Goal: Task Accomplishment & Management: Complete application form

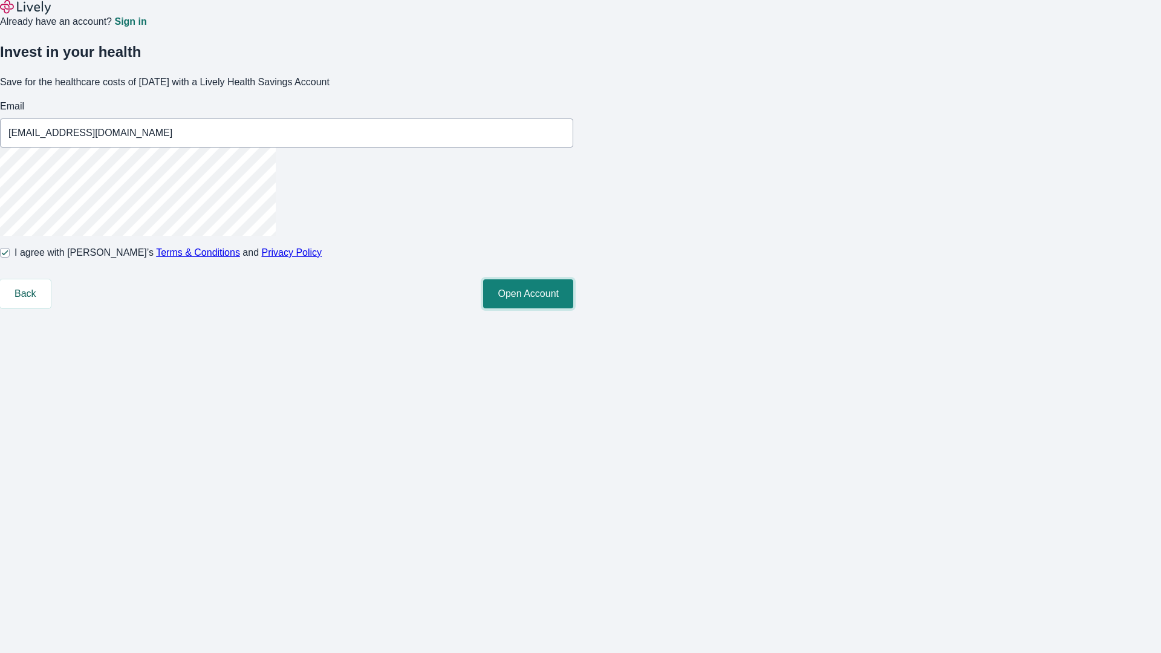
click at [573, 308] on button "Open Account" at bounding box center [528, 293] width 90 height 29
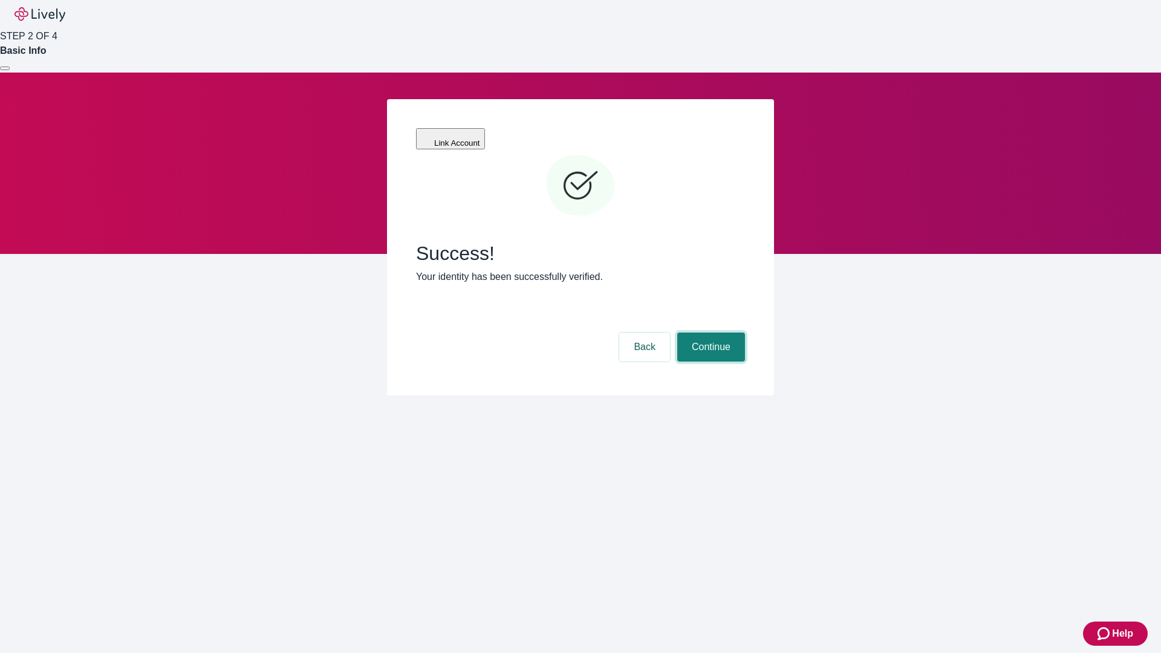
click at [709, 332] on button "Continue" at bounding box center [711, 346] width 68 height 29
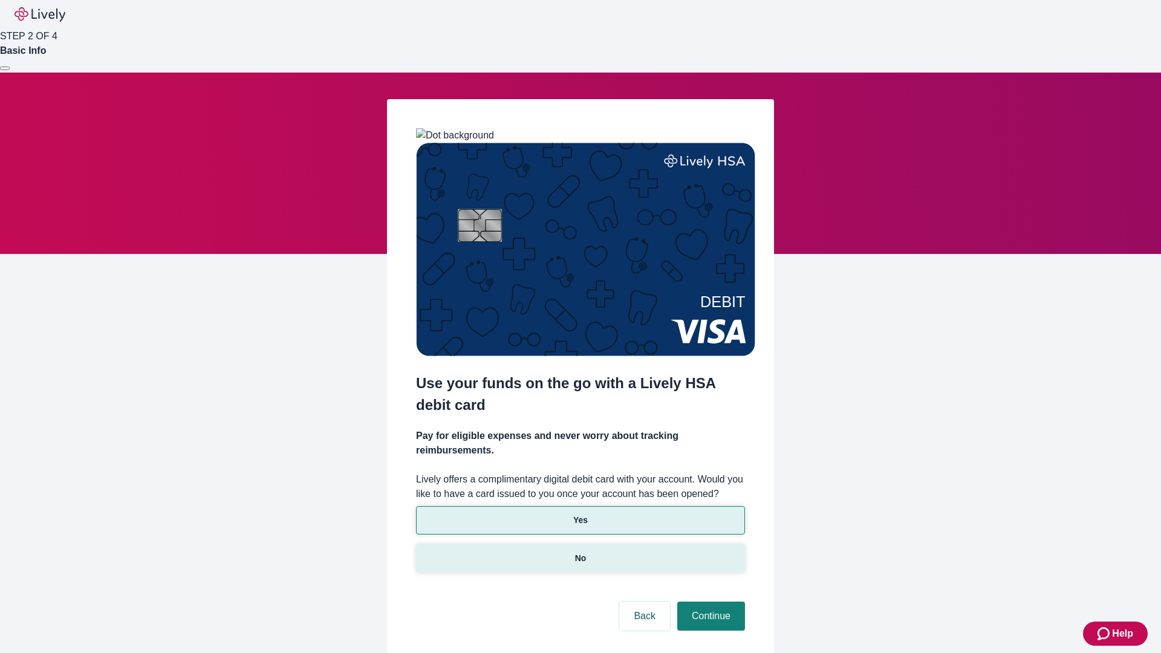
click at [580, 552] on p "No" at bounding box center [580, 558] width 11 height 13
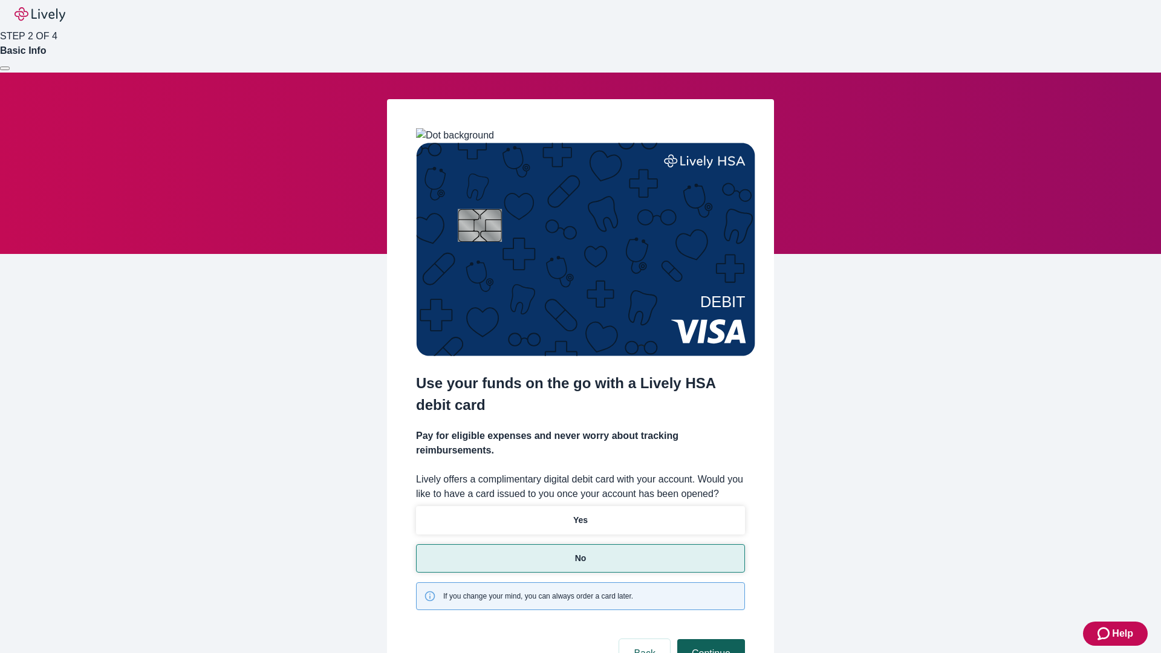
click at [709, 639] on button "Continue" at bounding box center [711, 653] width 68 height 29
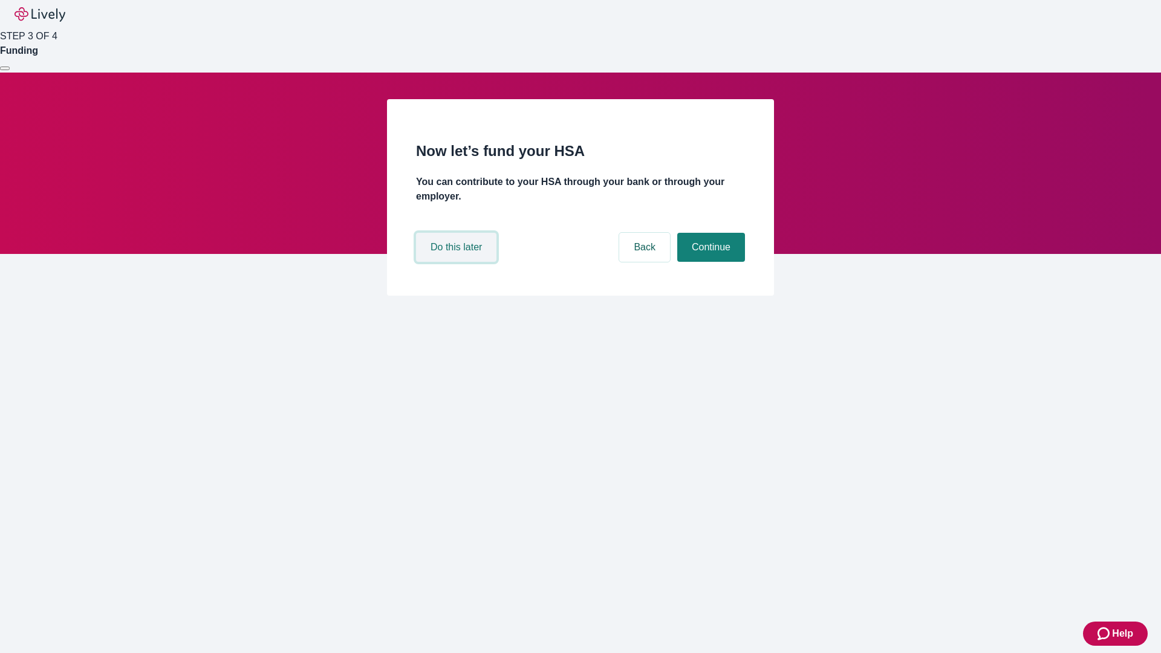
click at [458, 262] on button "Do this later" at bounding box center [456, 247] width 80 height 29
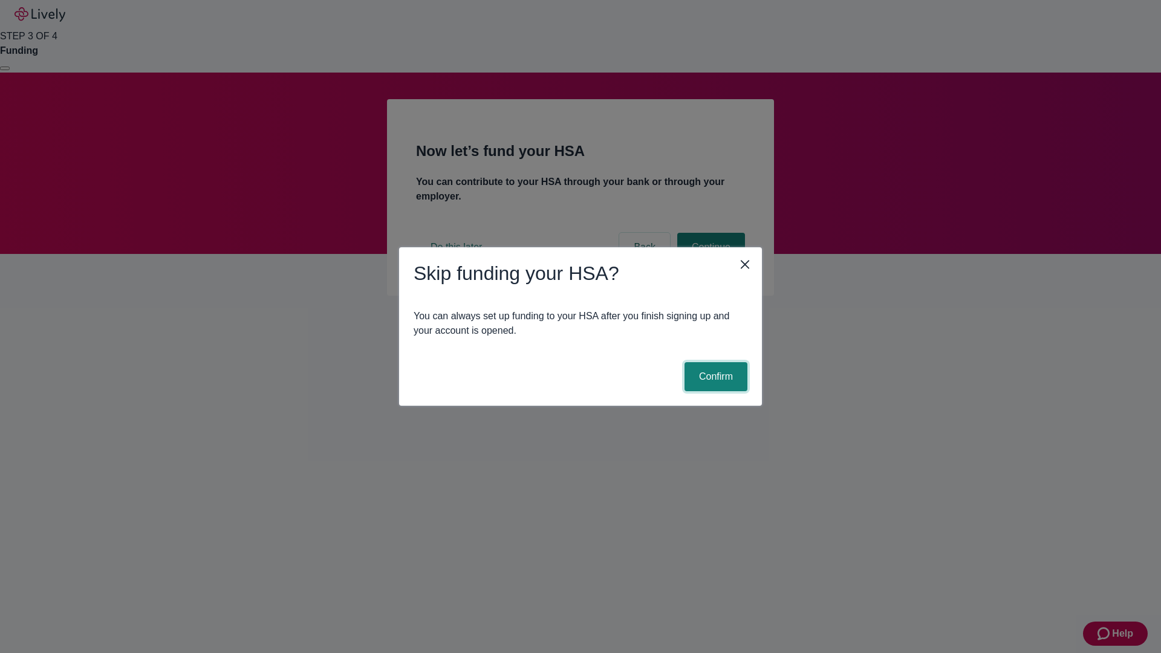
click at [714, 377] on button "Confirm" at bounding box center [715, 376] width 63 height 29
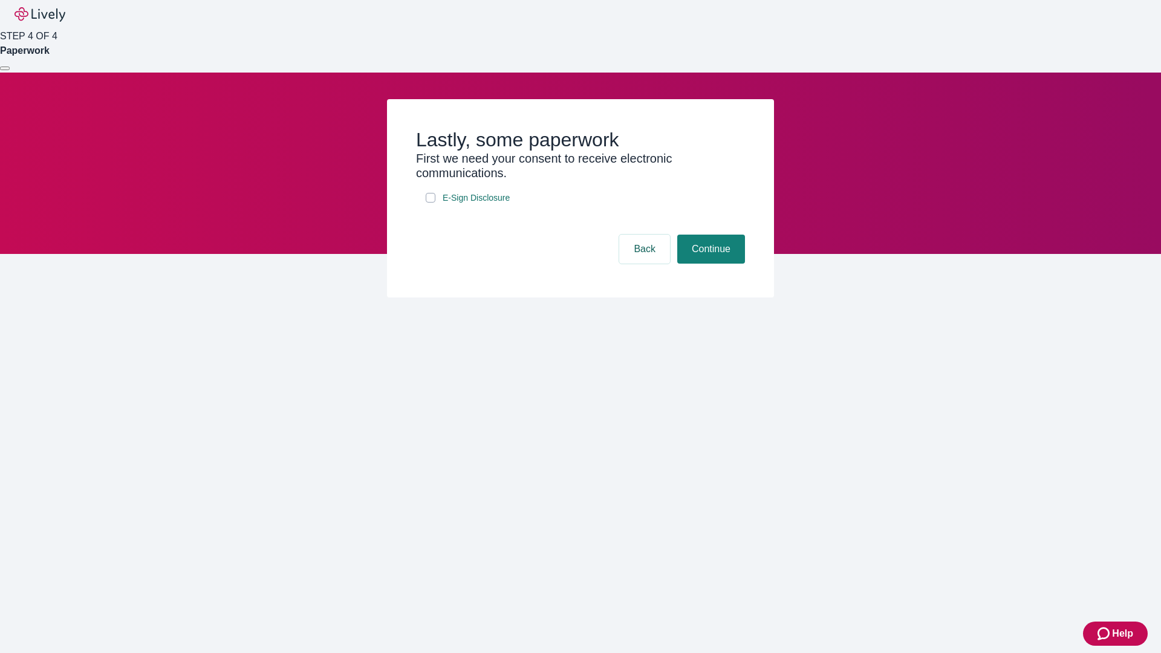
click at [430, 203] on input "E-Sign Disclosure" at bounding box center [431, 198] width 10 height 10
checkbox input "true"
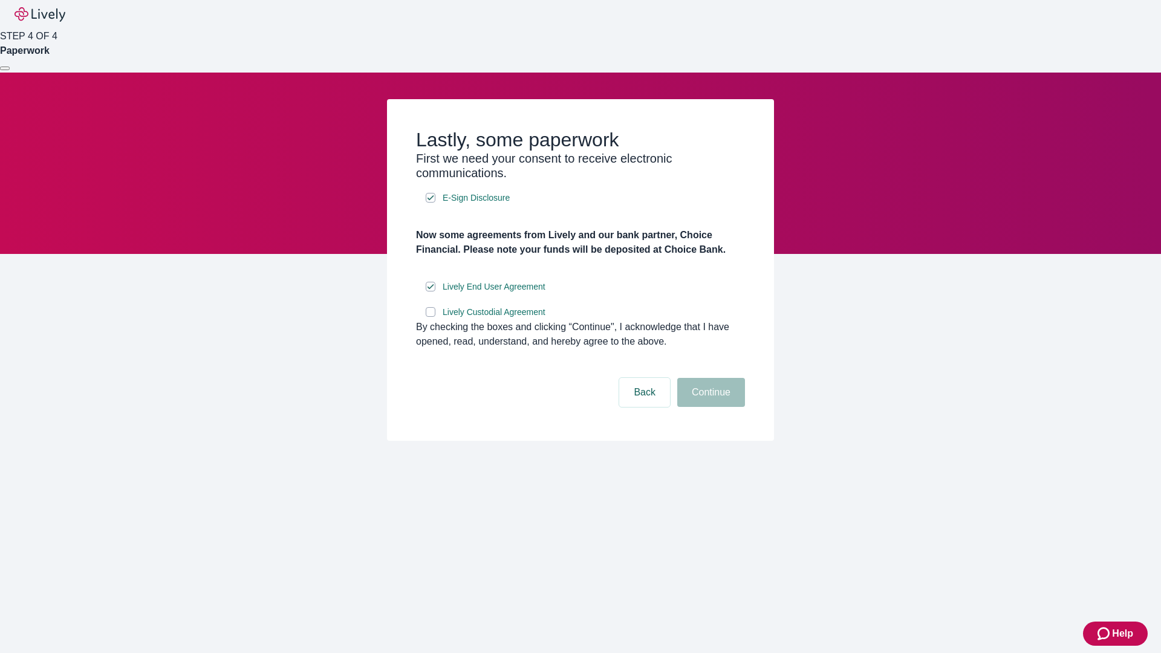
click at [430, 317] on input "Lively Custodial Agreement" at bounding box center [431, 312] width 10 height 10
checkbox input "true"
click at [709, 407] on button "Continue" at bounding box center [711, 392] width 68 height 29
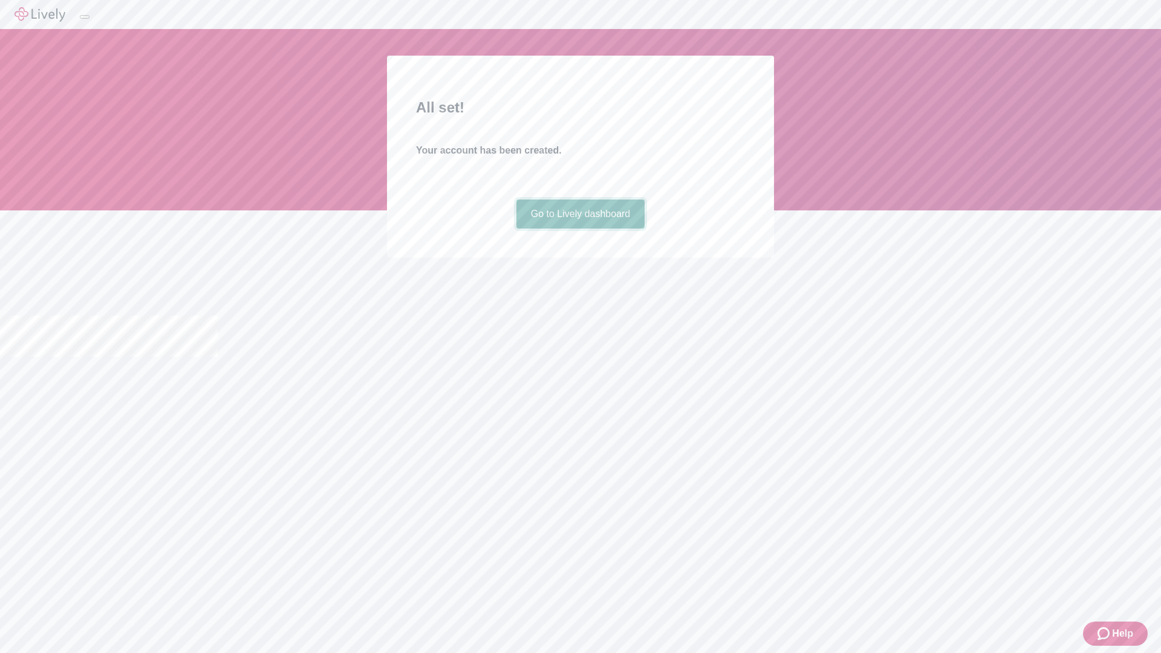
click at [580, 229] on link "Go to Lively dashboard" at bounding box center [580, 213] width 129 height 29
